Goal: Transaction & Acquisition: Book appointment/travel/reservation

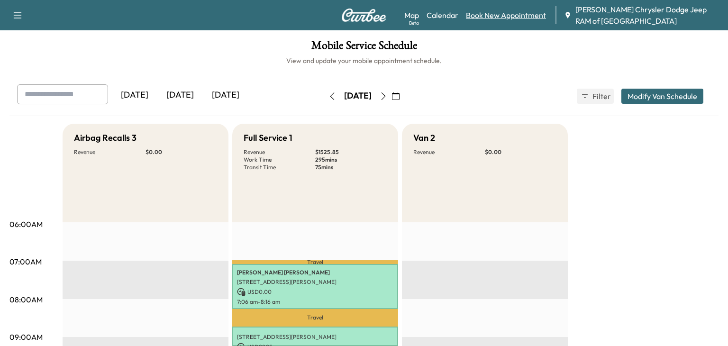
click at [504, 17] on link "Book New Appointment" at bounding box center [506, 14] width 80 height 11
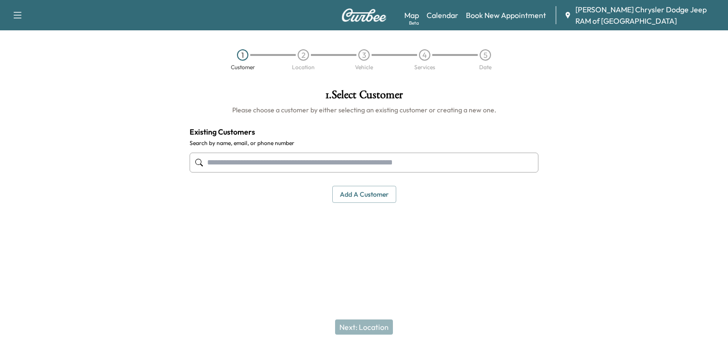
click at [257, 162] on input "text" at bounding box center [364, 163] width 349 height 20
type input "******"
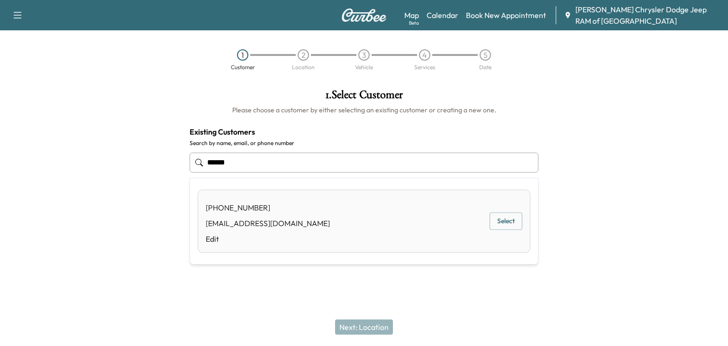
click at [504, 216] on button "Select" at bounding box center [506, 221] width 33 height 18
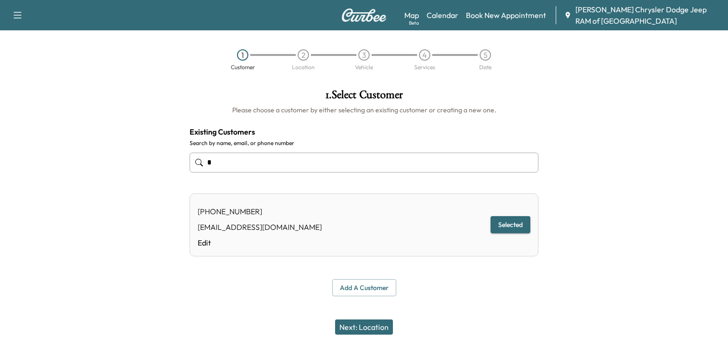
click at [368, 328] on button "Next: Location" at bounding box center [364, 327] width 58 height 15
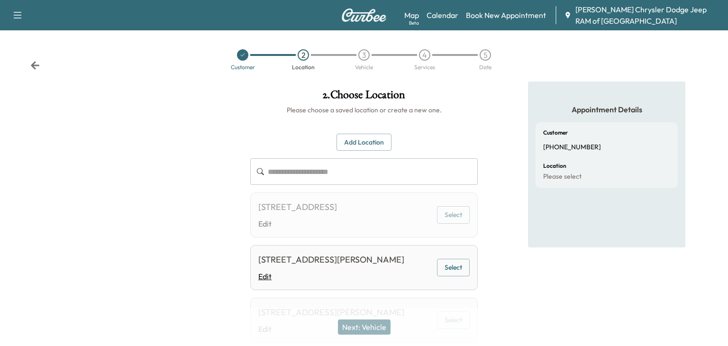
click at [385, 282] on link "Edit" at bounding box center [331, 276] width 146 height 11
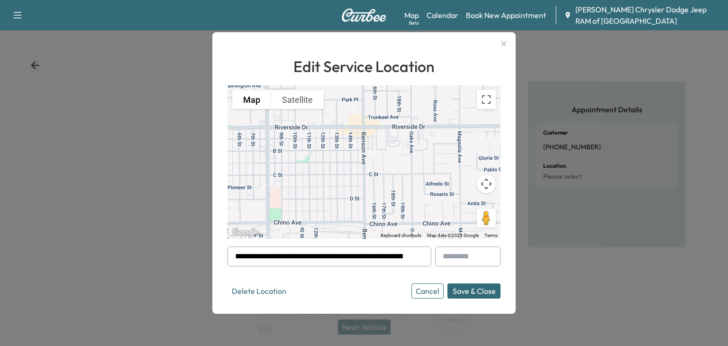
click at [433, 287] on button "Cancel" at bounding box center [428, 291] width 32 height 15
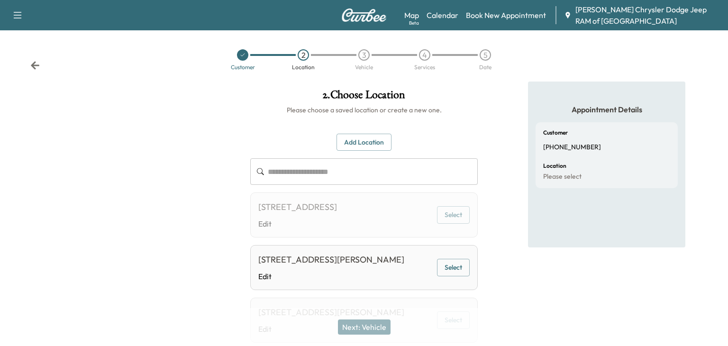
click at [446, 276] on button "Select" at bounding box center [453, 268] width 33 height 18
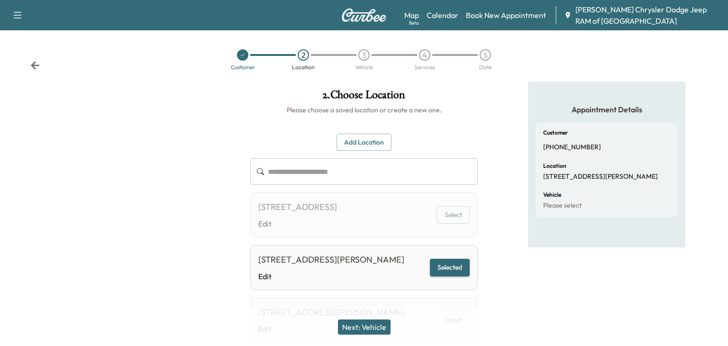
click at [353, 328] on button "Next: Vehicle" at bounding box center [364, 327] width 53 height 15
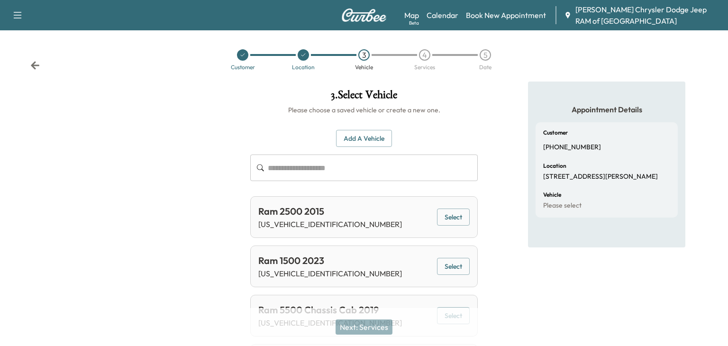
click at [350, 157] on input "text" at bounding box center [373, 168] width 210 height 27
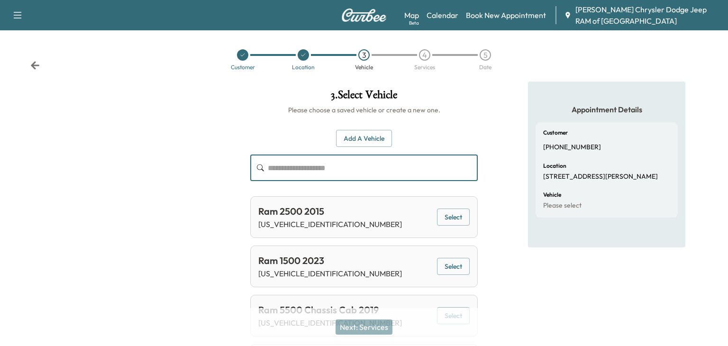
paste input "**********"
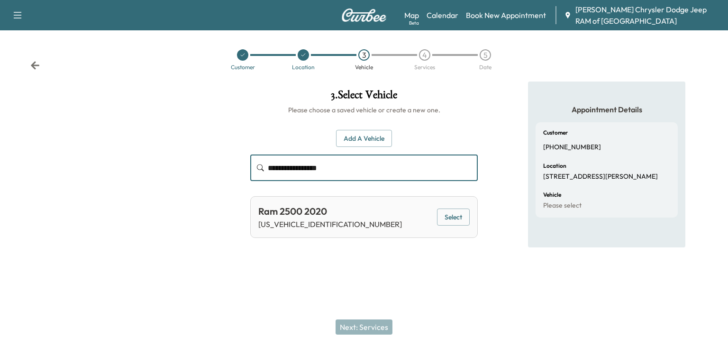
type input "**********"
click at [448, 222] on button "Select" at bounding box center [453, 218] width 33 height 18
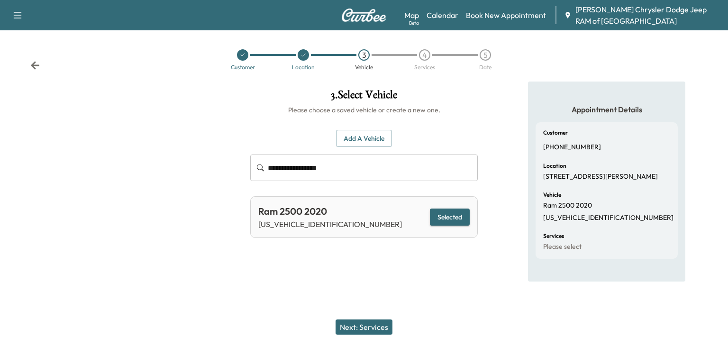
click at [338, 323] on button "Next: Services" at bounding box center [364, 327] width 57 height 15
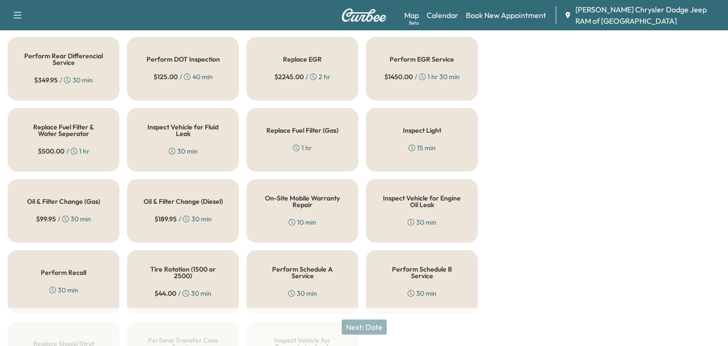
scroll to position [290, 0]
click at [74, 140] on div "Replace Fuel Filter & Water Seperator $ 500.00 / 1 hr" at bounding box center [64, 140] width 112 height 64
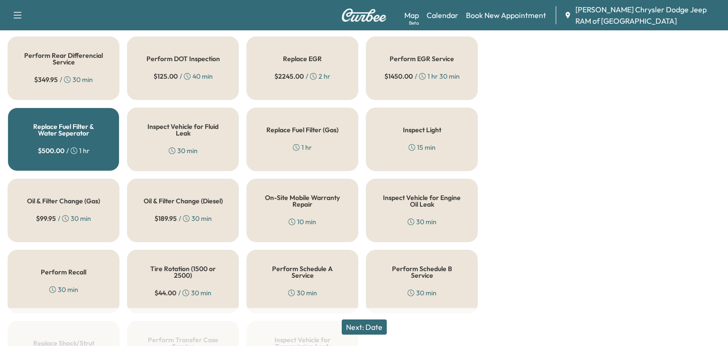
click at [176, 216] on span "$ 189.95" at bounding box center [166, 218] width 22 height 9
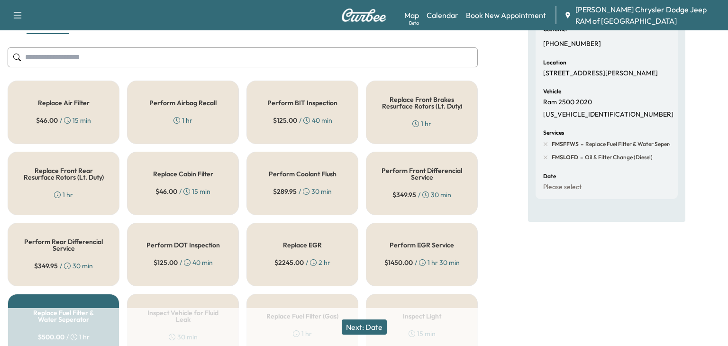
scroll to position [0, 0]
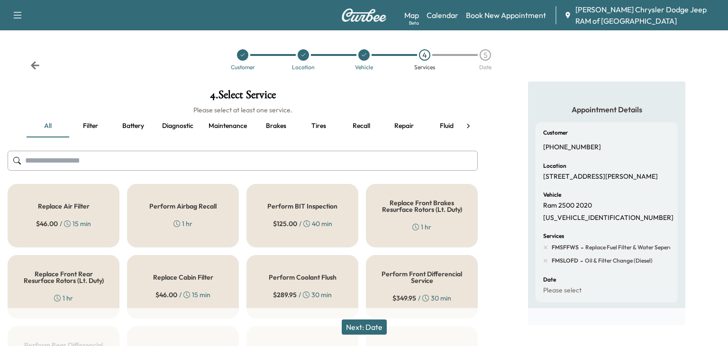
click at [78, 228] on div "Replace Air Filter $ 46.00 / 15 min" at bounding box center [64, 216] width 112 height 64
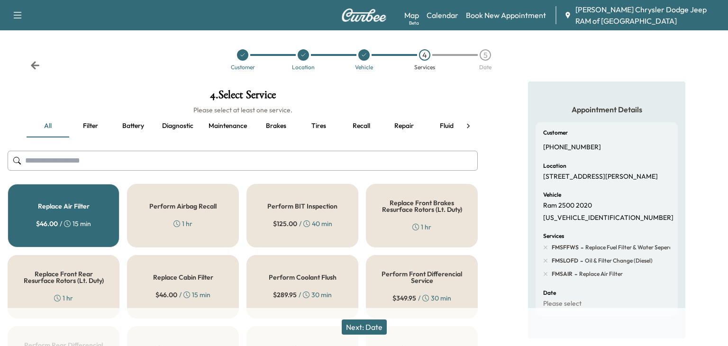
click at [171, 292] on span "$ 46.00" at bounding box center [167, 294] width 22 height 9
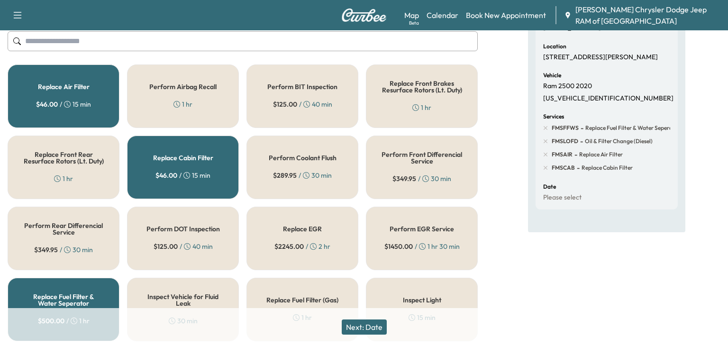
click at [368, 324] on button "Next: Date" at bounding box center [364, 327] width 45 height 15
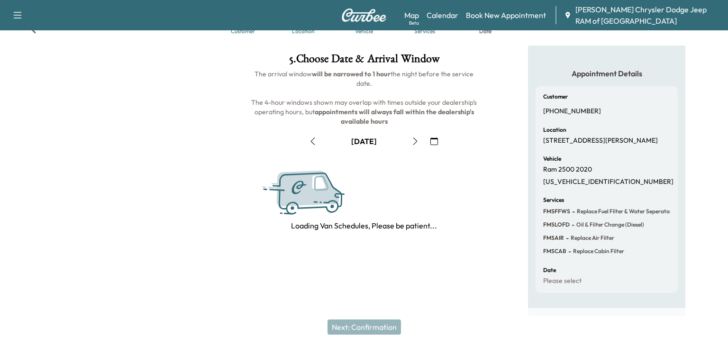
click at [314, 138] on icon "button" at bounding box center [313, 142] width 8 height 8
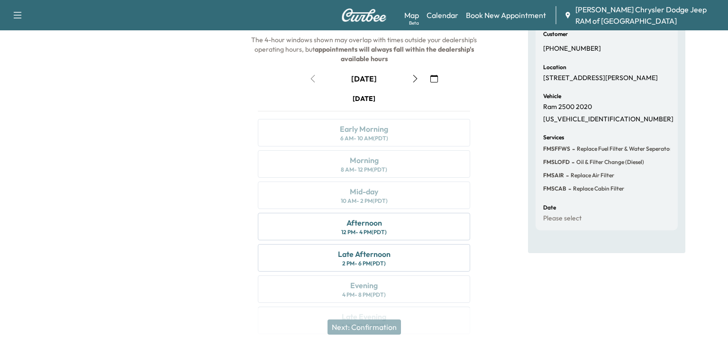
scroll to position [127, 0]
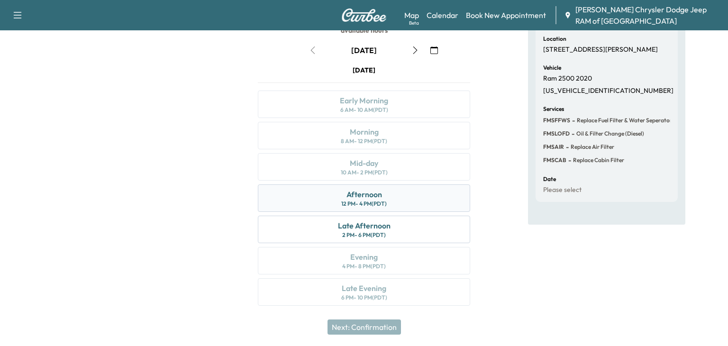
click at [403, 203] on div "Afternoon 12 PM - 4 PM (PDT)" at bounding box center [364, 198] width 212 height 28
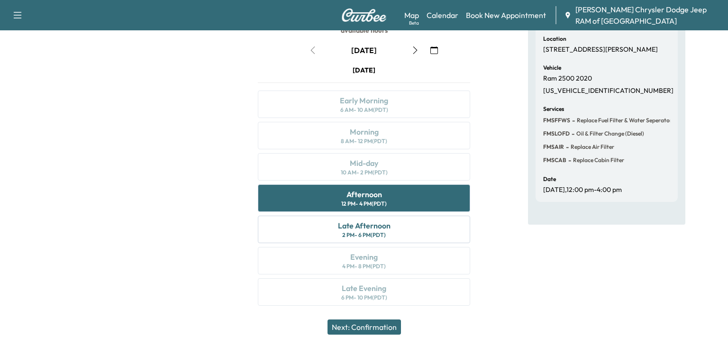
click at [344, 325] on button "Next: Confirmation" at bounding box center [365, 327] width 74 height 15
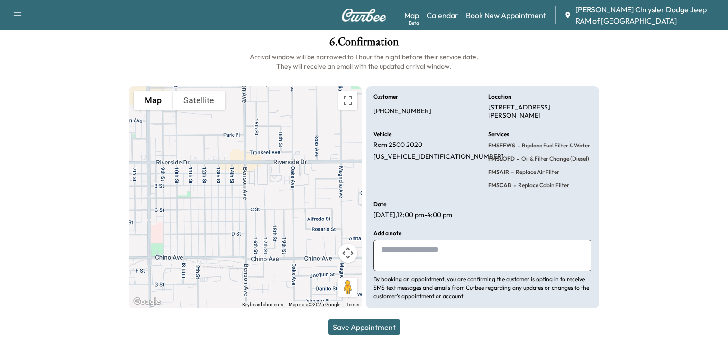
click at [351, 325] on button "Save Appointment" at bounding box center [365, 327] width 72 height 15
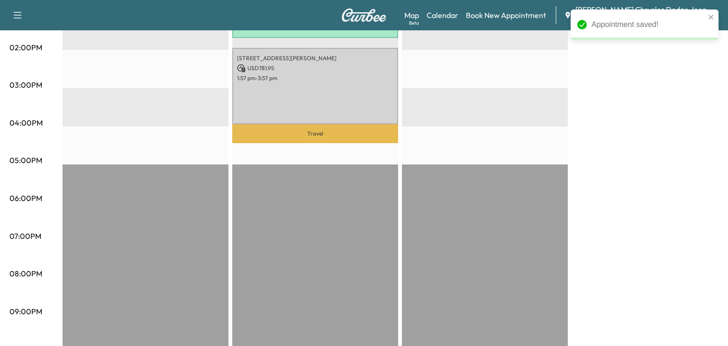
scroll to position [498, 0]
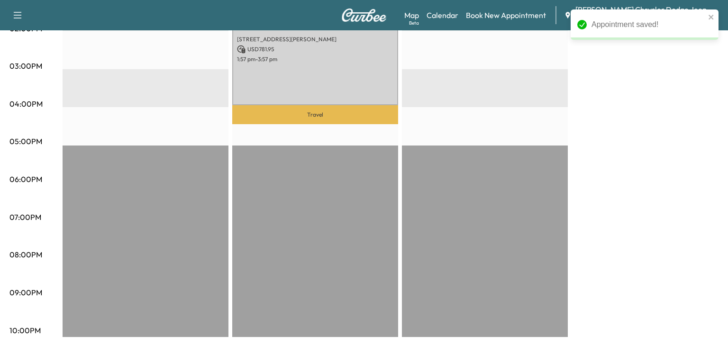
click at [354, 89] on div "[STREET_ADDRESS][PERSON_NAME] USD 781.95 1:57 pm - 3:57 pm" at bounding box center [315, 67] width 166 height 77
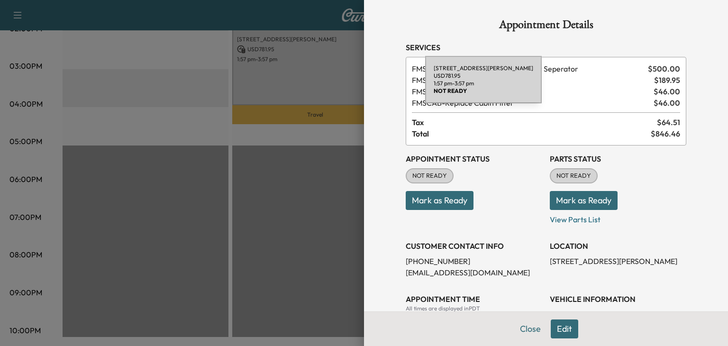
click at [451, 194] on button "Mark as Ready" at bounding box center [440, 200] width 68 height 19
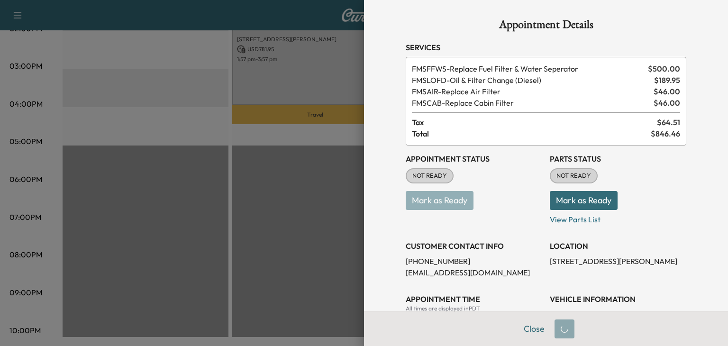
click at [588, 199] on button "Mark as Ready" at bounding box center [584, 200] width 68 height 19
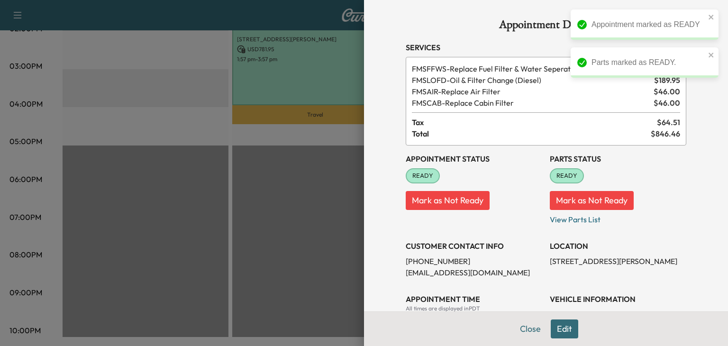
click at [214, 259] on div at bounding box center [364, 173] width 728 height 346
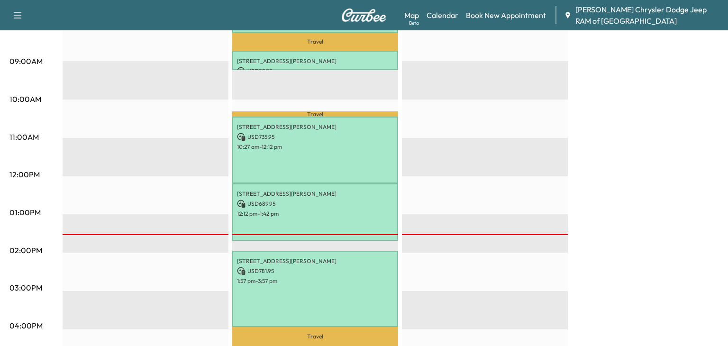
scroll to position [0, 0]
